Goal: Navigation & Orientation: Understand site structure

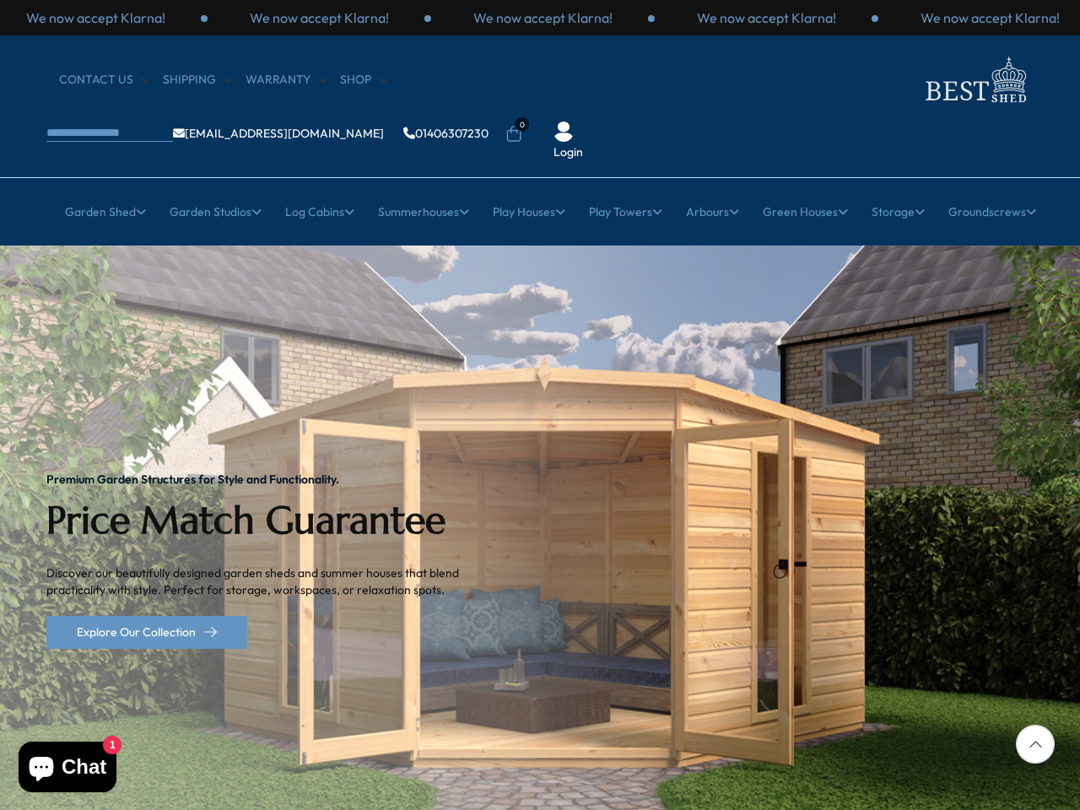
click at [540, 405] on img "1 / 2" at bounding box center [540, 560] width 1080 height 630
click at [389, 18] on p "We now accept Klarna!" at bounding box center [319, 17] width 139 height 19
click at [522, 114] on li "0" at bounding box center [513, 122] width 17 height 17
click at [95, 191] on link "Garden Shed" at bounding box center [105, 212] width 81 height 42
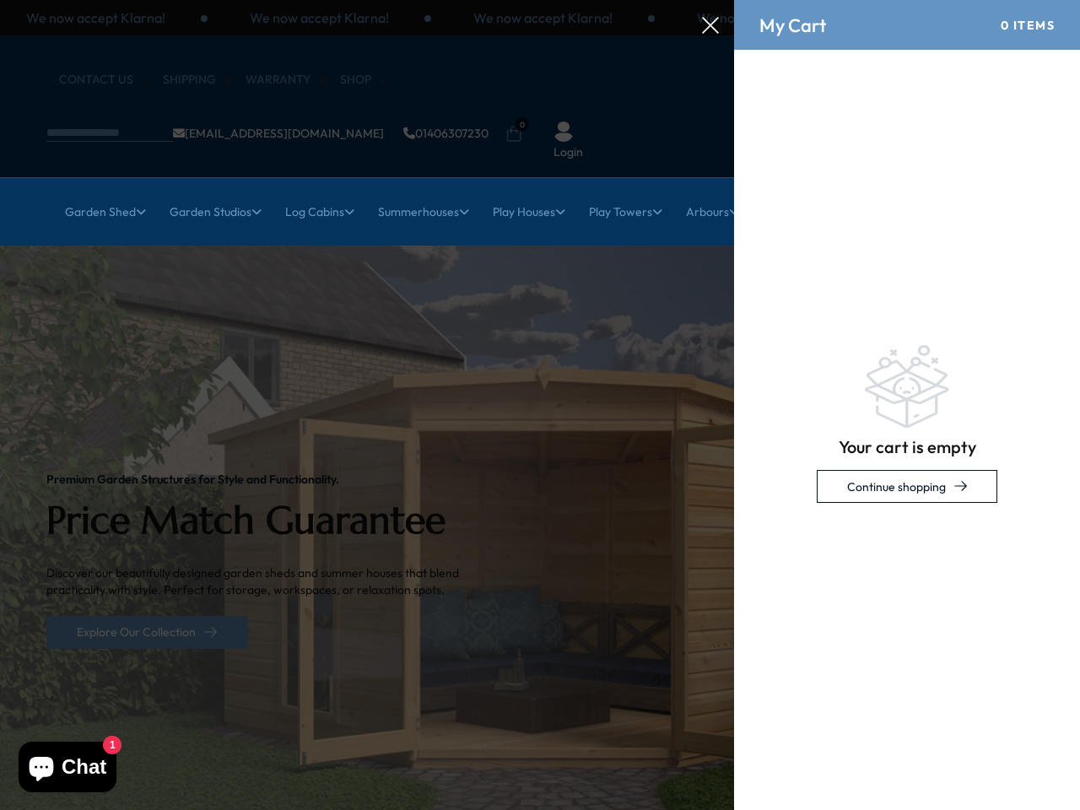
click at [207, 191] on link "Garden Studios" at bounding box center [216, 212] width 92 height 42
click at [314, 191] on link "Log Cabins" at bounding box center [319, 212] width 69 height 42
click at [420, 191] on link "Summerhouses" at bounding box center [423, 212] width 91 height 42
click at [528, 191] on link "Play Houses" at bounding box center [529, 212] width 73 height 42
click at [627, 191] on link "Play Towers" at bounding box center [625, 212] width 73 height 42
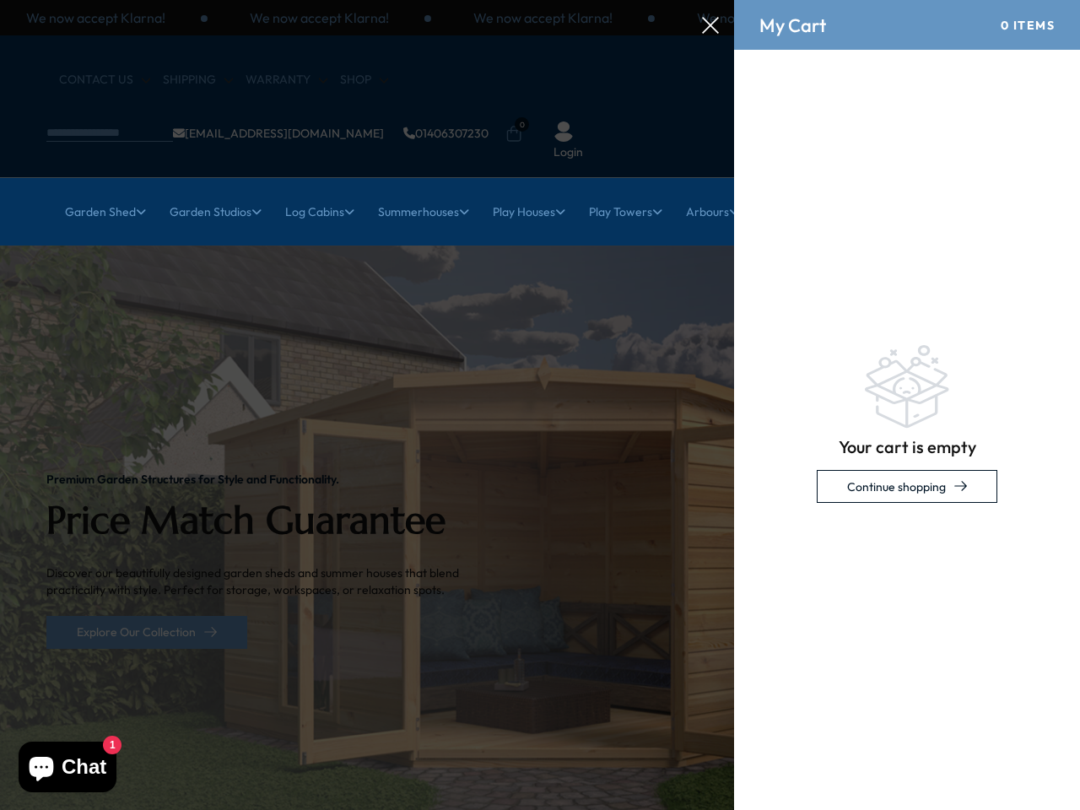
click at [716, 191] on link "Arbours" at bounding box center [712, 212] width 53 height 42
